Goal: Task Accomplishment & Management: Use online tool/utility

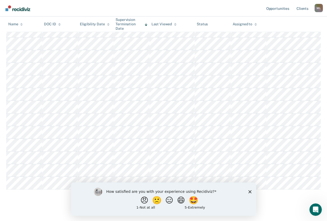
scroll to position [334, 0]
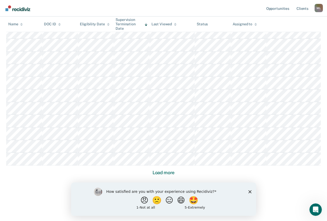
click at [248, 191] on icon "Close survey" at bounding box center [249, 191] width 3 height 3
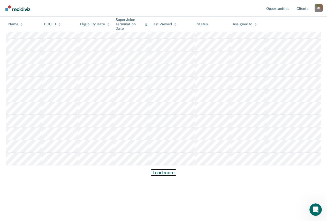
click at [173, 173] on button "Load more" at bounding box center [163, 173] width 25 height 6
click at [169, 172] on button "Load more" at bounding box center [163, 173] width 25 height 6
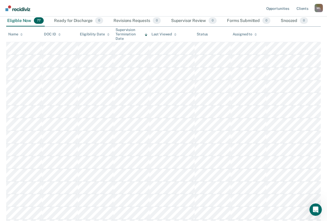
scroll to position [0, 0]
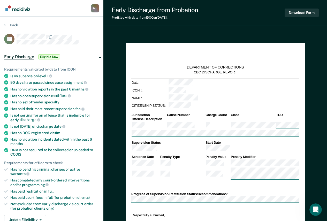
type textarea "x"
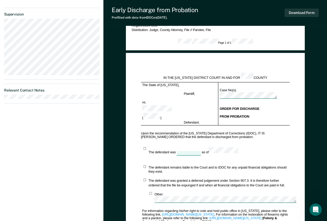
scroll to position [233, 0]
